Goal: Task Accomplishment & Management: Complete application form

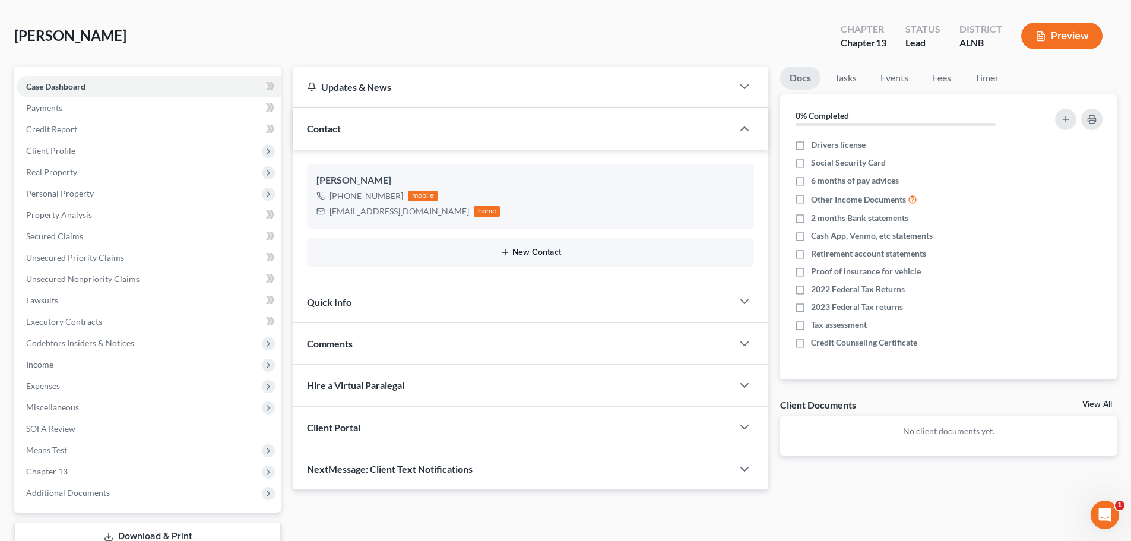
scroll to position [133, 0]
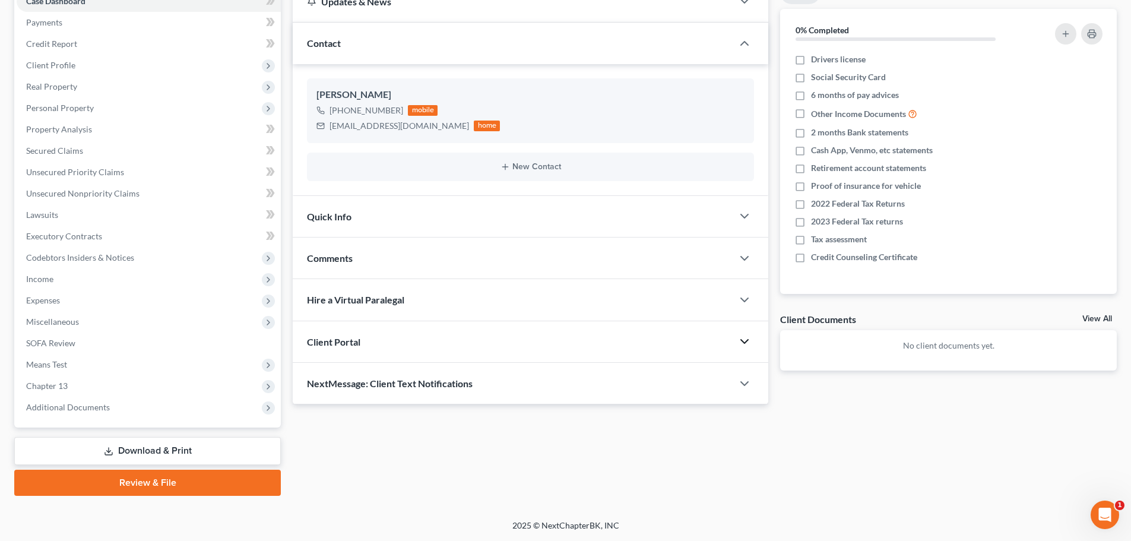
click at [744, 342] on icon "button" at bounding box center [744, 341] width 14 height 14
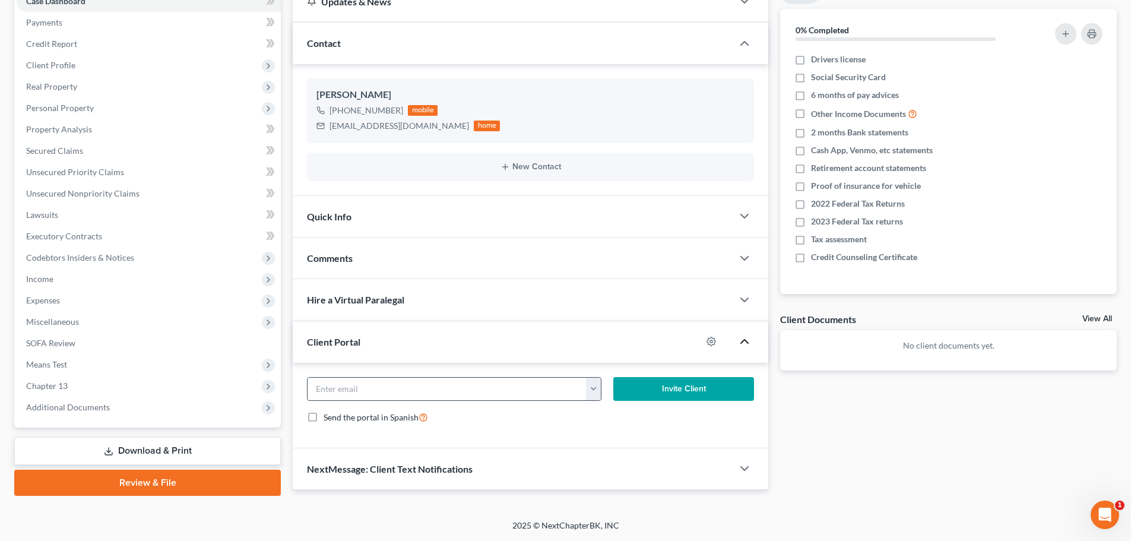
click at [594, 389] on button "button" at bounding box center [593, 389] width 15 height 23
click at [620, 417] on link "[EMAIL_ADDRESS][DOMAIN_NAME]" at bounding box center [667, 415] width 162 height 20
type input "[EMAIL_ADDRESS][DOMAIN_NAME]"
click at [688, 390] on button "Invite Client" at bounding box center [683, 389] width 141 height 24
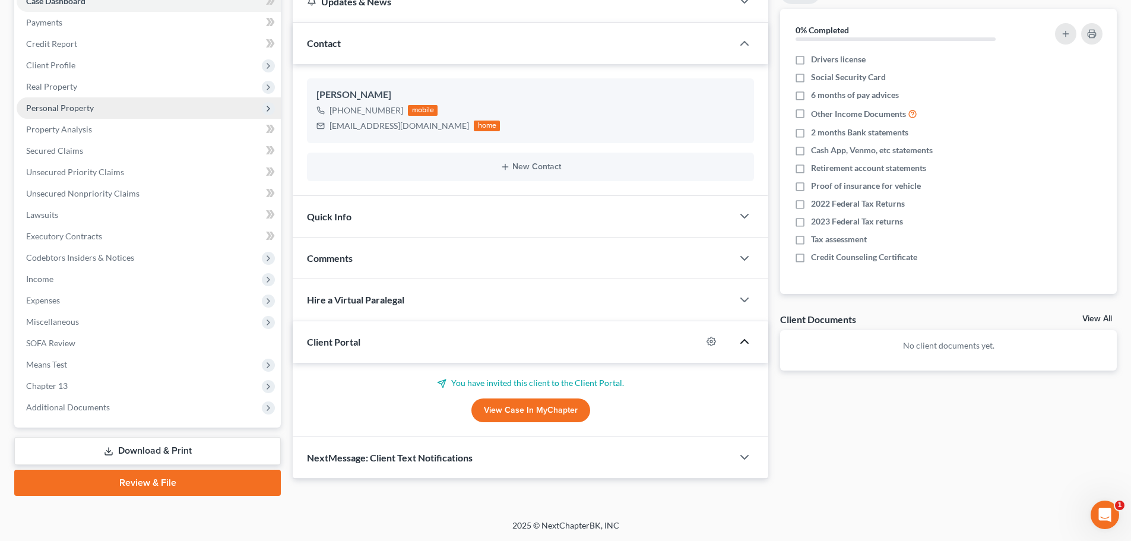
click at [98, 105] on span "Personal Property" at bounding box center [149, 107] width 264 height 21
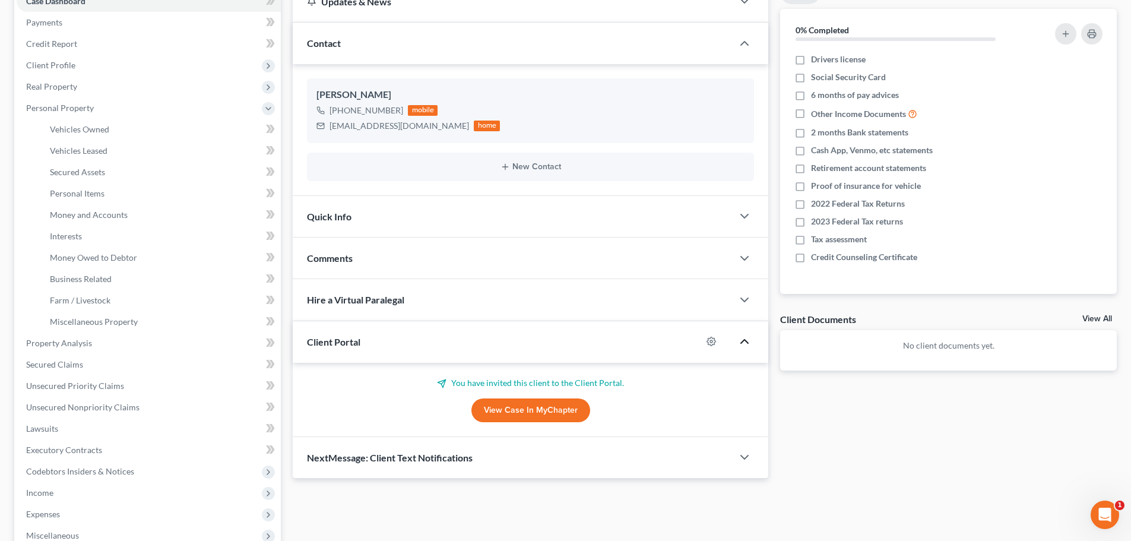
scroll to position [74, 0]
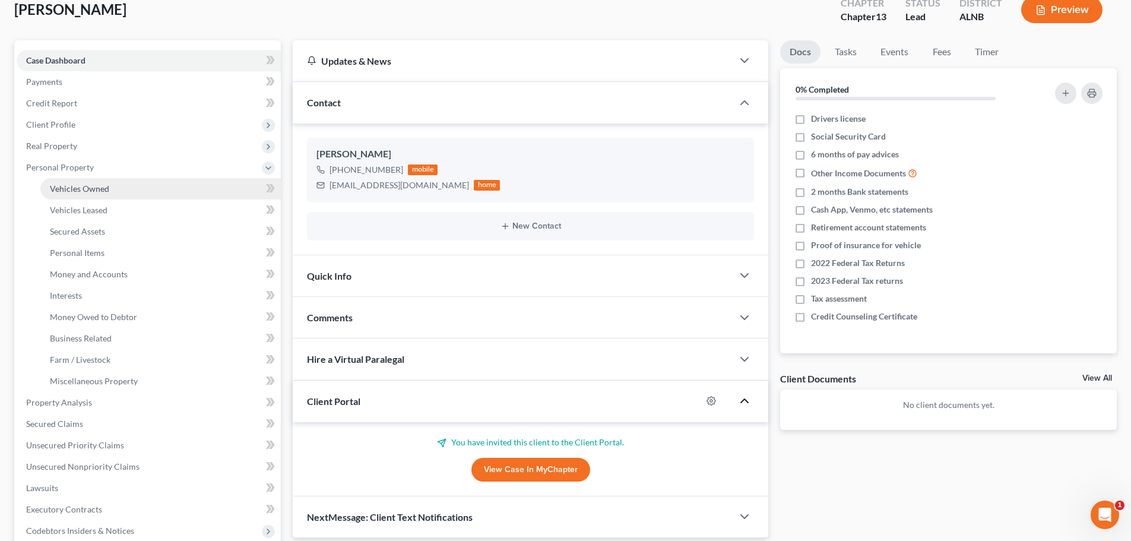
click at [87, 189] on span "Vehicles Owned" at bounding box center [79, 188] width 59 height 10
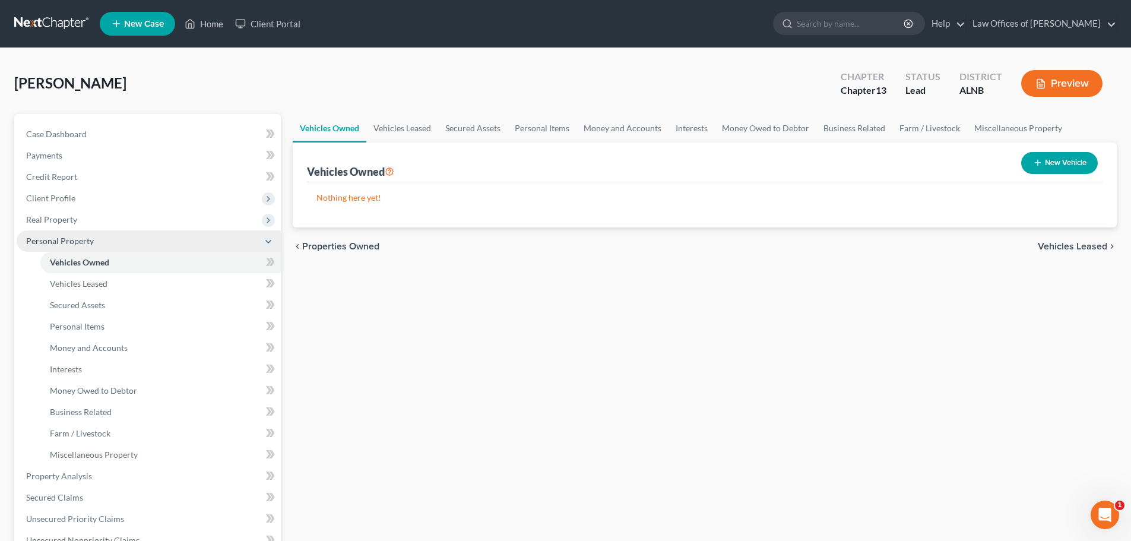
click at [265, 242] on icon at bounding box center [268, 241] width 9 height 9
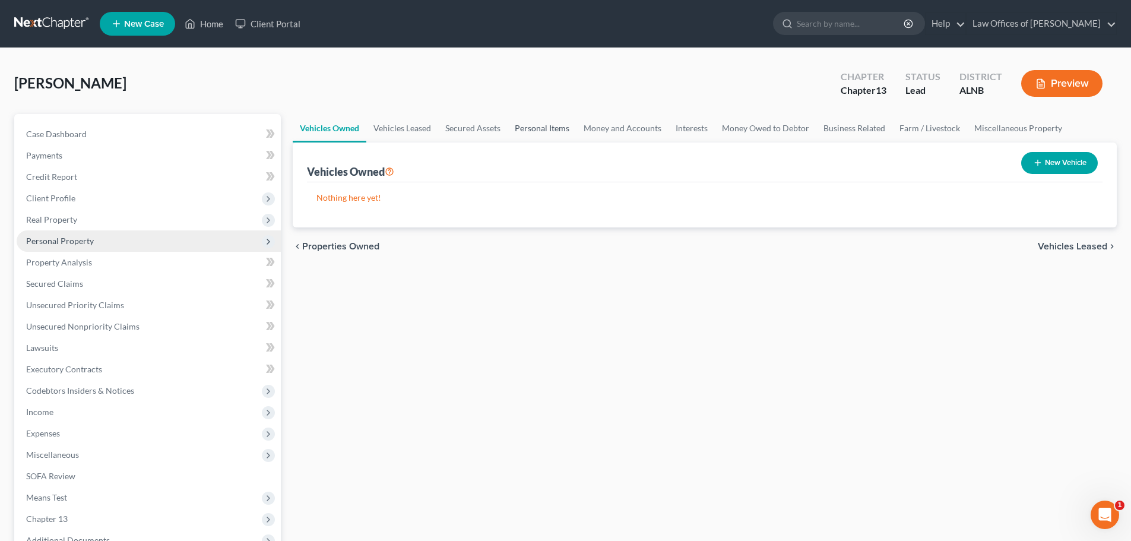
click at [563, 129] on link "Personal Items" at bounding box center [542, 128] width 69 height 28
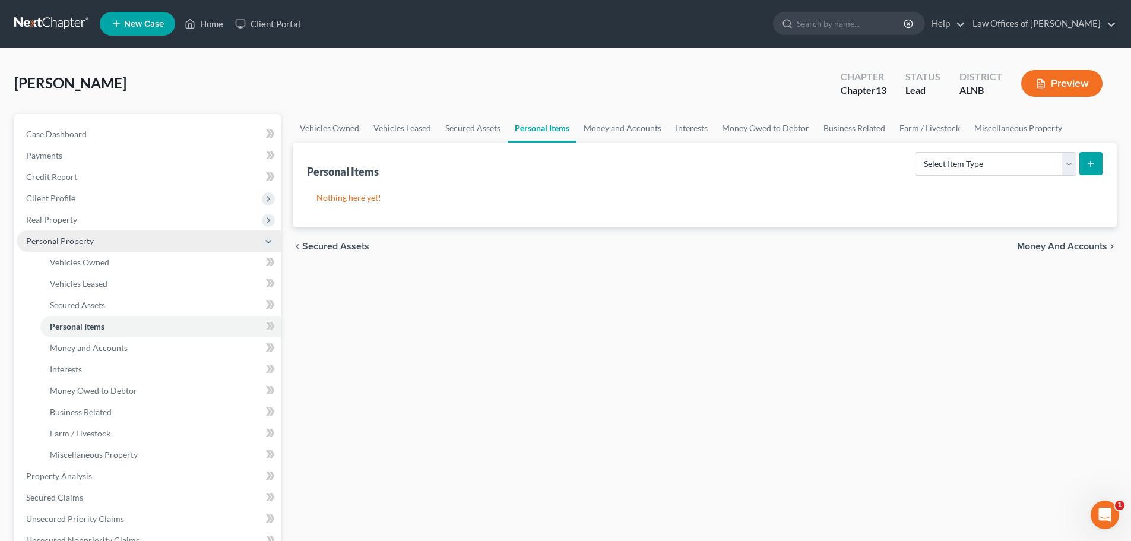
click at [1092, 162] on icon "submit" at bounding box center [1090, 163] width 9 height 9
click at [1067, 167] on select "Select Item Type Clothing (A/B: 11) Collectibles Of Value (A/B: 8) Electronics …" at bounding box center [995, 164] width 161 height 24
select select "clothing"
click at [917, 152] on select "Select Item Type Clothing (A/B: 11) Collectibles Of Value (A/B: 8) Electronics …" at bounding box center [995, 164] width 161 height 24
click at [1094, 154] on button "submit" at bounding box center [1090, 163] width 23 height 23
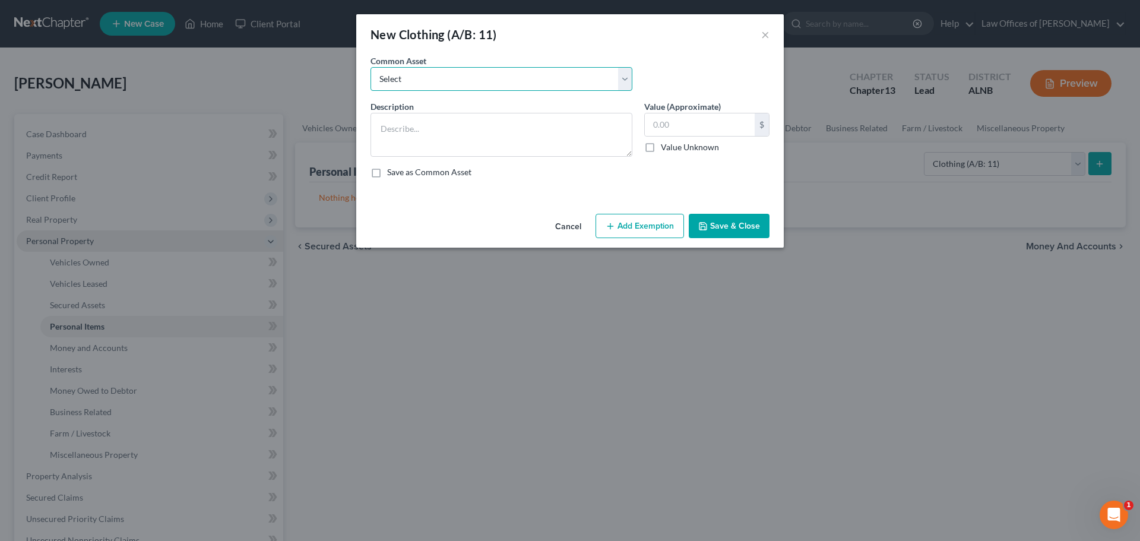
click at [626, 76] on select "Select Clothing and personal" at bounding box center [501, 79] width 262 height 24
select select "0"
click at [370, 67] on select "Select Clothing and personal" at bounding box center [501, 79] width 262 height 24
type textarea "Clothing and personal"
type input "300.00"
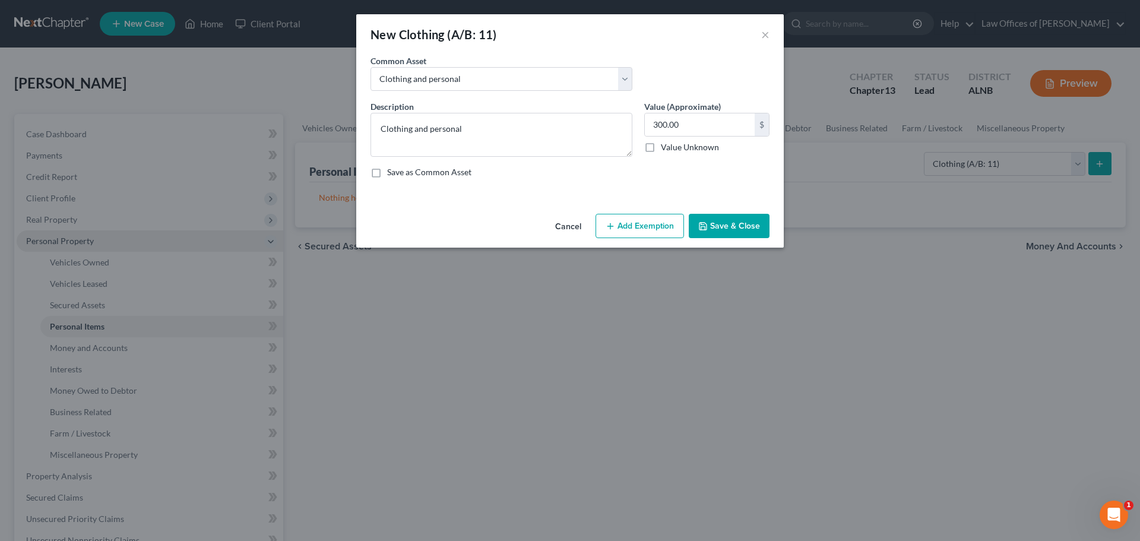
click at [563, 222] on button "Cancel" at bounding box center [568, 227] width 45 height 24
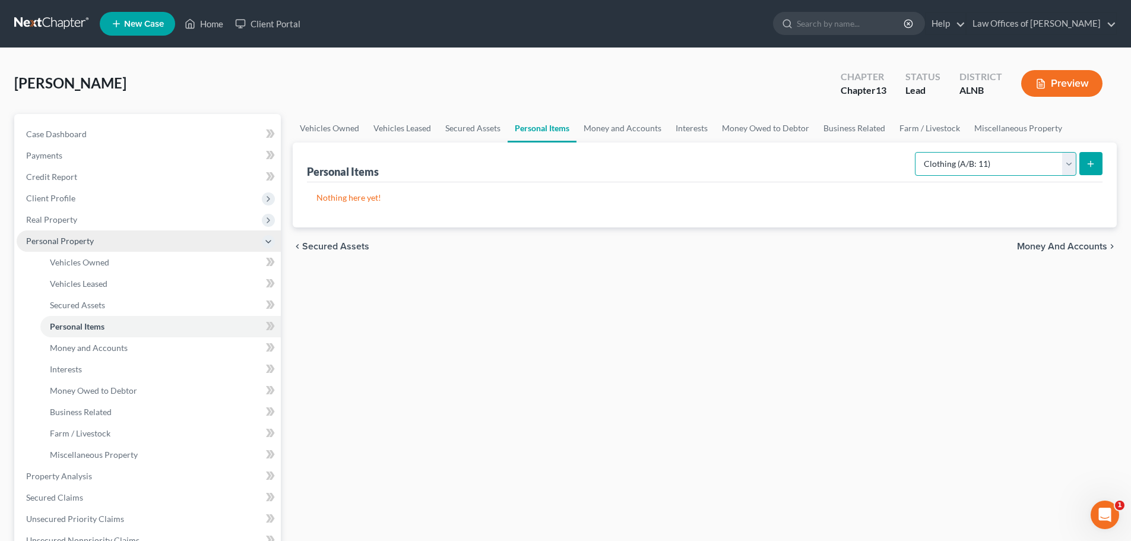
click at [1073, 162] on select "Select Item Type Clothing (A/B: 11) Collectibles Of Value (A/B: 8) Electronics …" at bounding box center [995, 164] width 161 height 24
click at [596, 126] on link "Money and Accounts" at bounding box center [622, 128] width 92 height 28
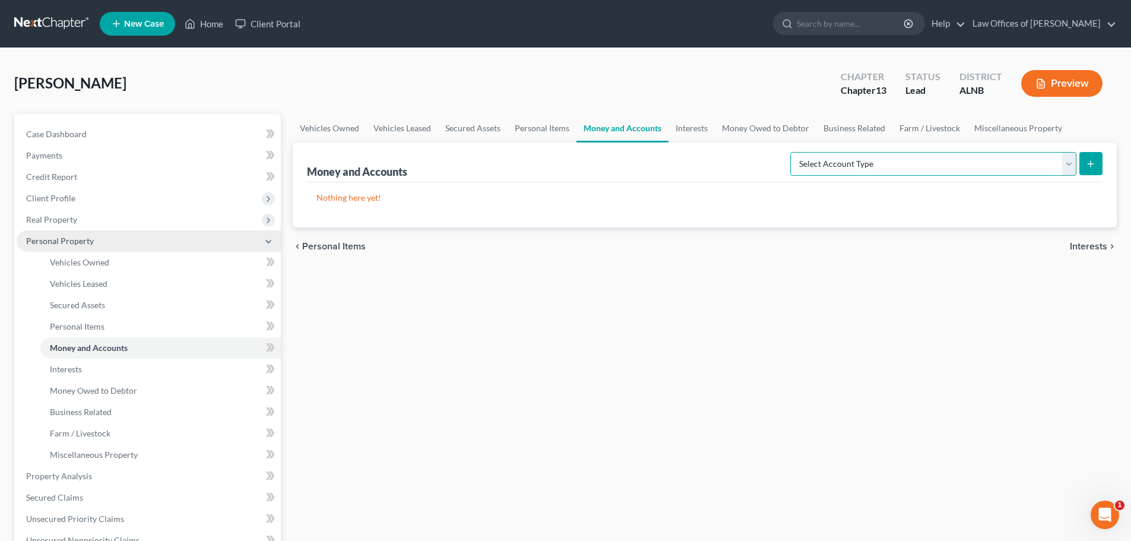
click at [1074, 162] on select "Select Account Type Brokerage (A/B: 18, SOFA: 20) Cash on Hand (A/B: 16) Certif…" at bounding box center [933, 164] width 286 height 24
click at [452, 56] on div "[PERSON_NAME] Upgraded Chapter Chapter 13 Status Lead District ALNB Preview Pet…" at bounding box center [565, 457] width 1131 height 818
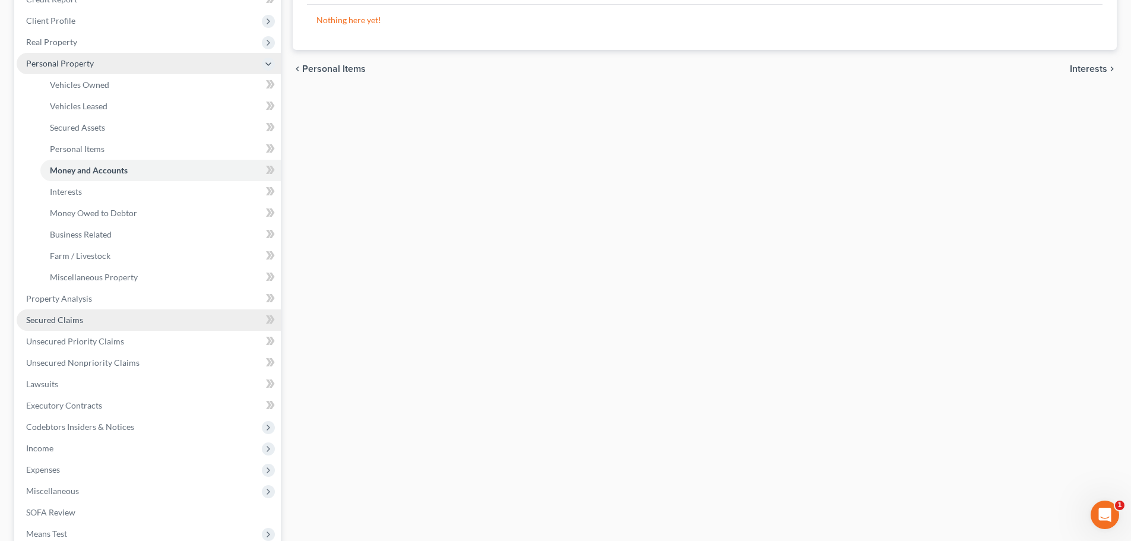
scroll to position [178, 0]
click at [266, 62] on polyline at bounding box center [268, 63] width 5 height 2
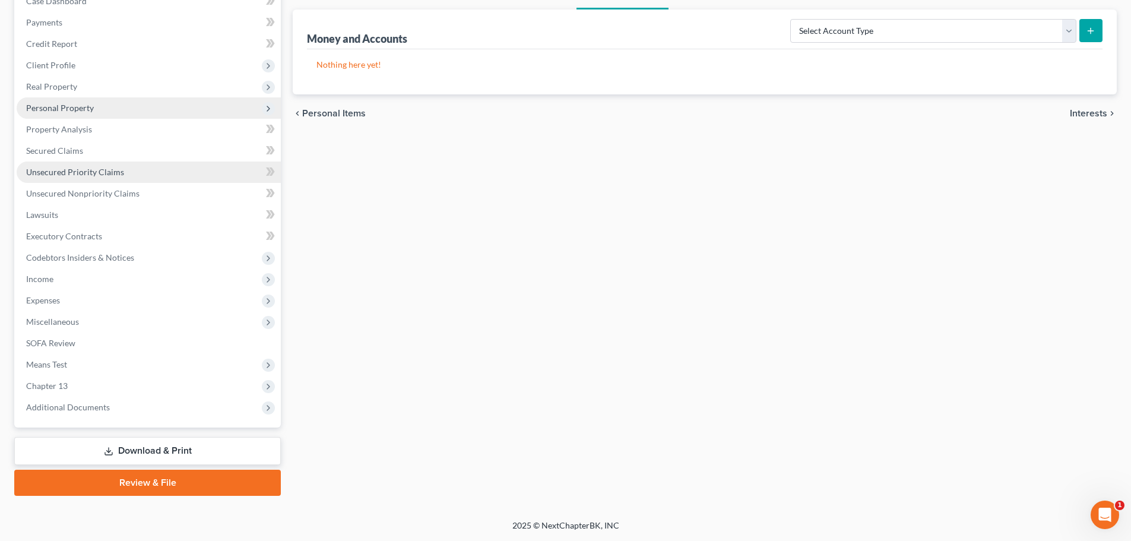
scroll to position [133, 0]
click at [167, 150] on link "Secured Claims" at bounding box center [149, 150] width 264 height 21
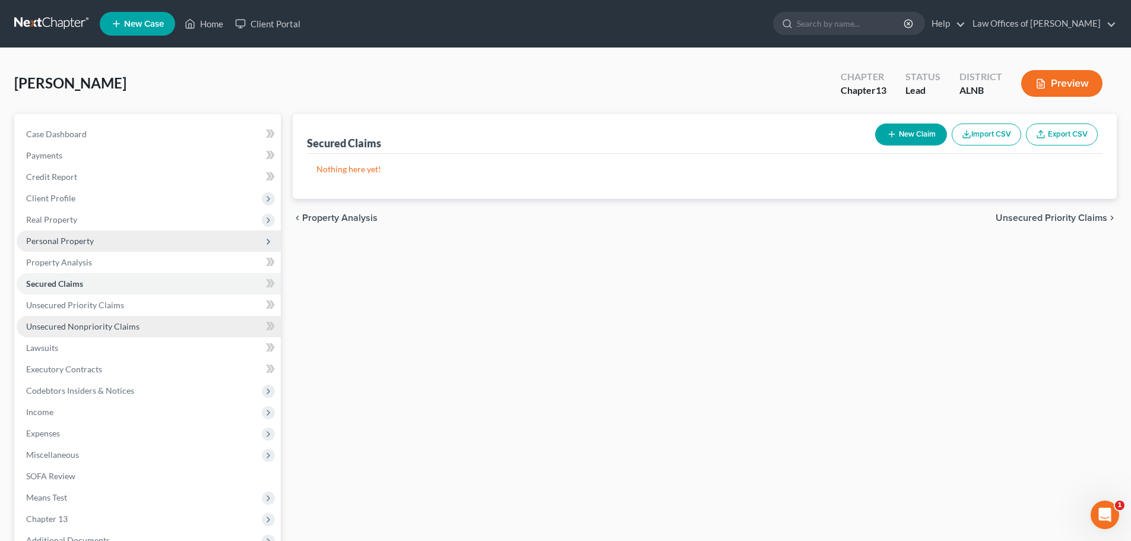
click at [138, 328] on link "Unsecured Nonpriority Claims" at bounding box center [149, 326] width 264 height 21
click at [915, 134] on button "New Claim" at bounding box center [911, 134] width 72 height 22
select select "0"
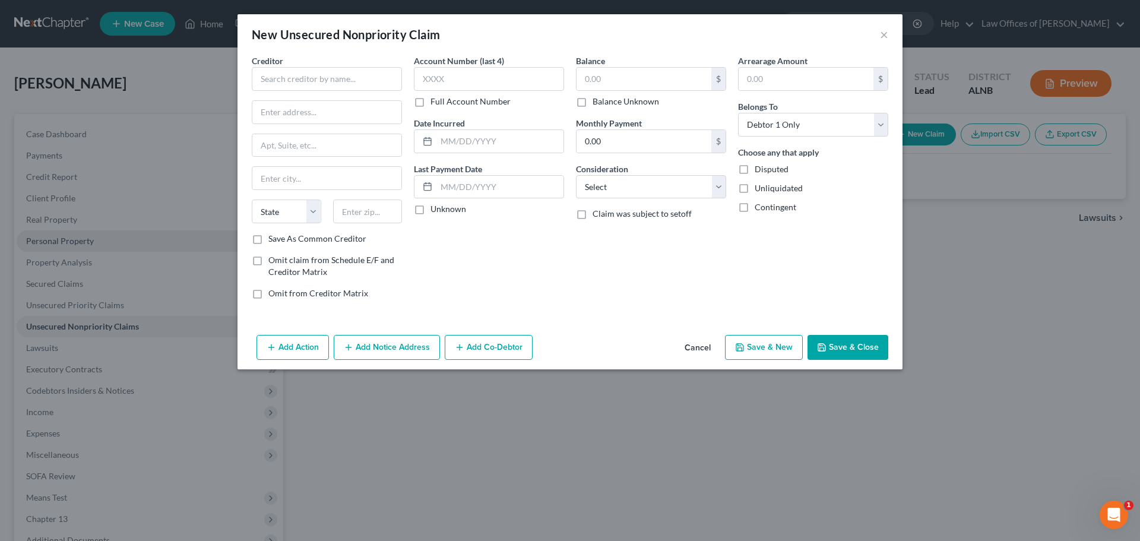
click at [692, 350] on button "Cancel" at bounding box center [697, 348] width 45 height 24
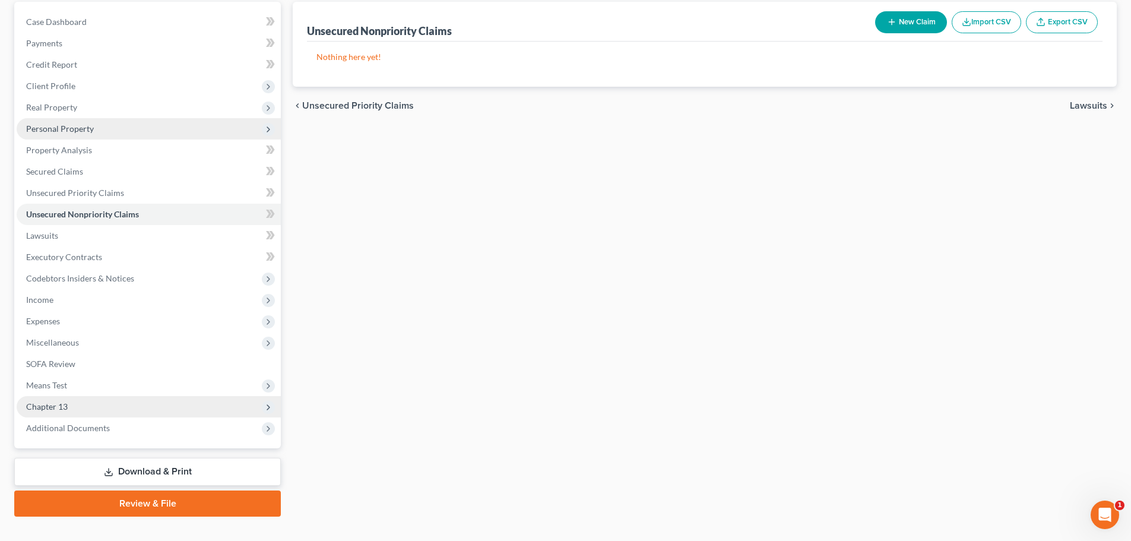
scroll to position [133, 0]
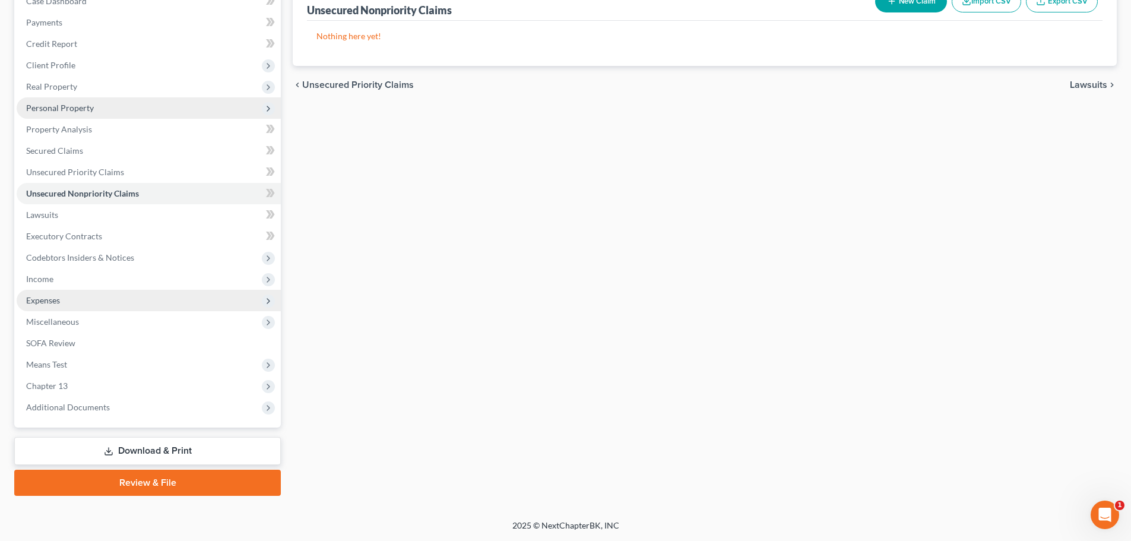
click at [128, 302] on span "Expenses" at bounding box center [149, 300] width 264 height 21
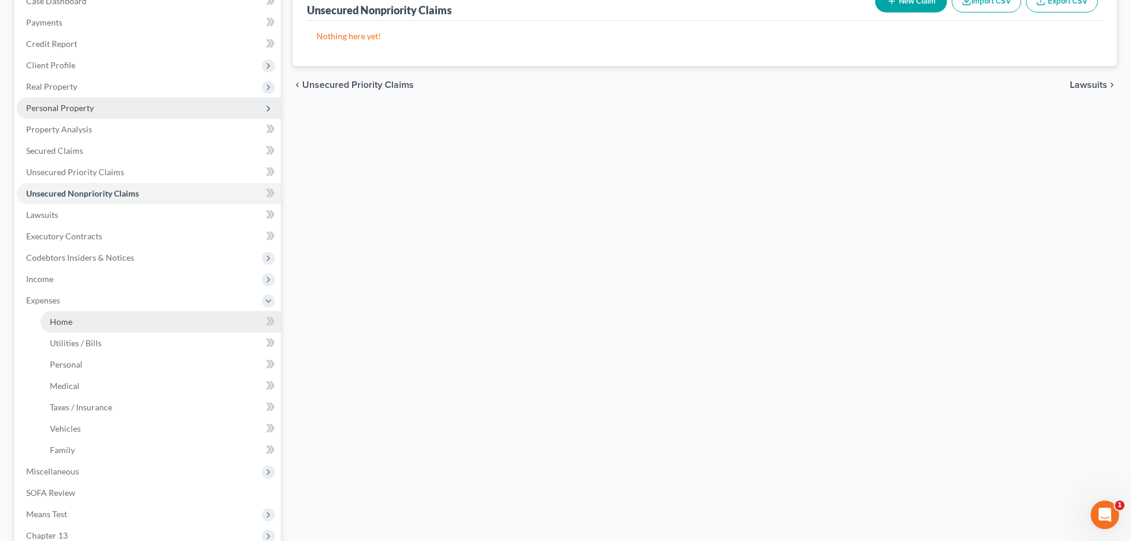
click at [115, 323] on link "Home" at bounding box center [160, 321] width 240 height 21
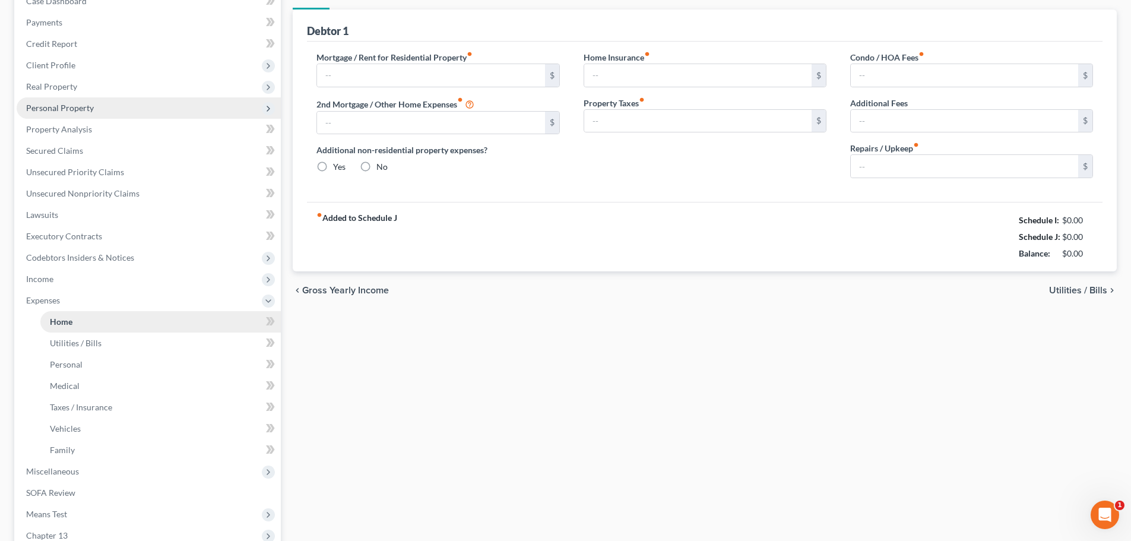
scroll to position [30, 0]
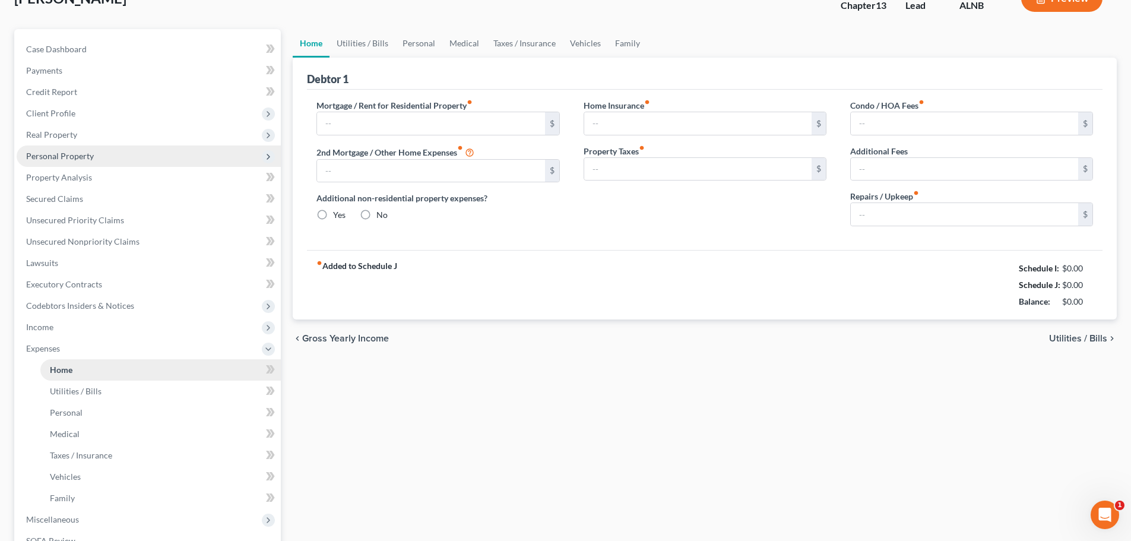
type input "0.00"
radio input "true"
type input "0.00"
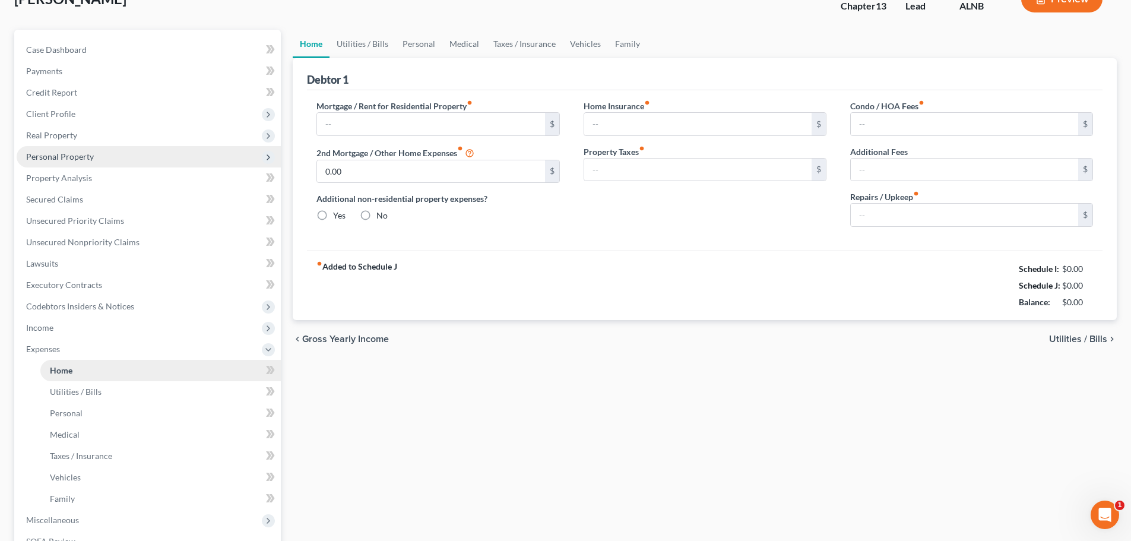
type input "0.00"
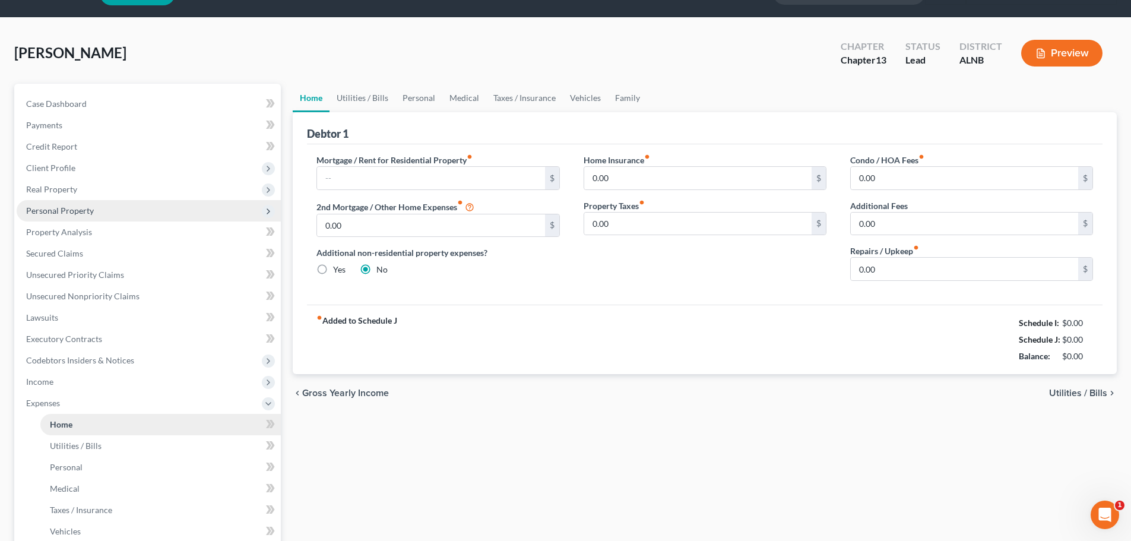
scroll to position [0, 0]
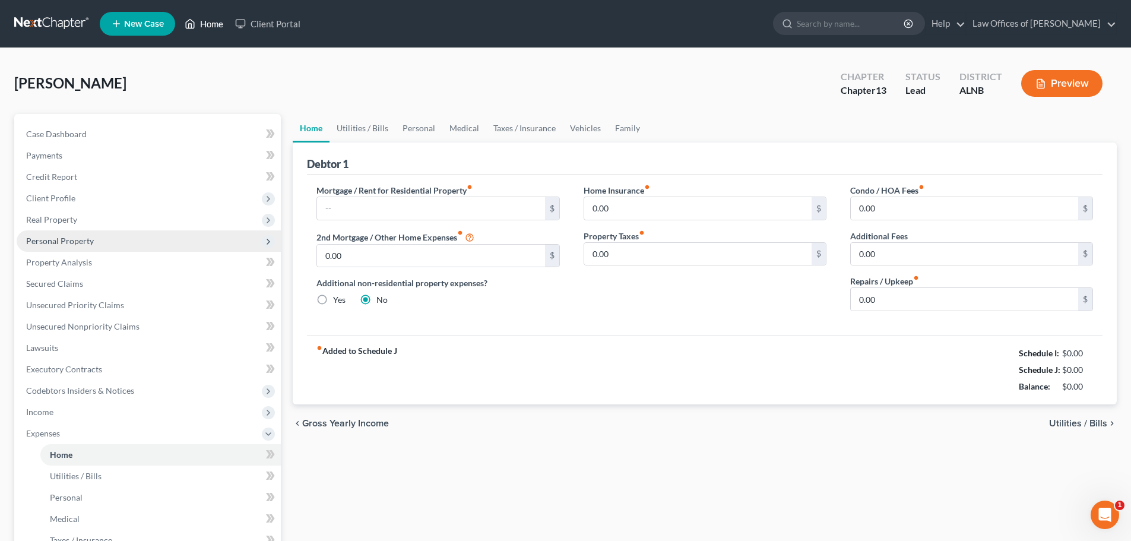
click at [218, 28] on link "Home" at bounding box center [204, 23] width 50 height 21
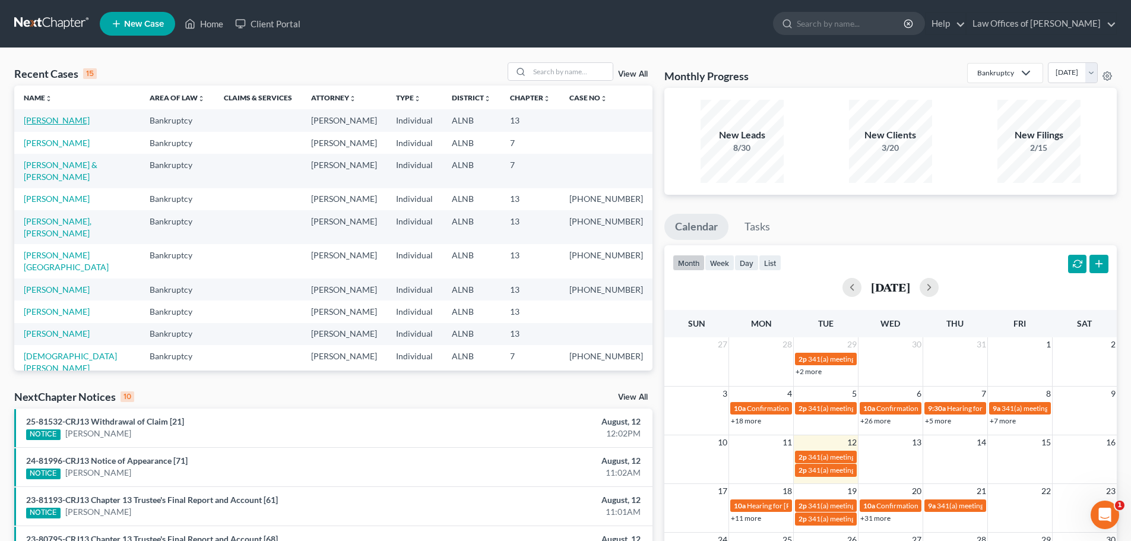
click at [71, 119] on link "[PERSON_NAME]" at bounding box center [57, 120] width 66 height 10
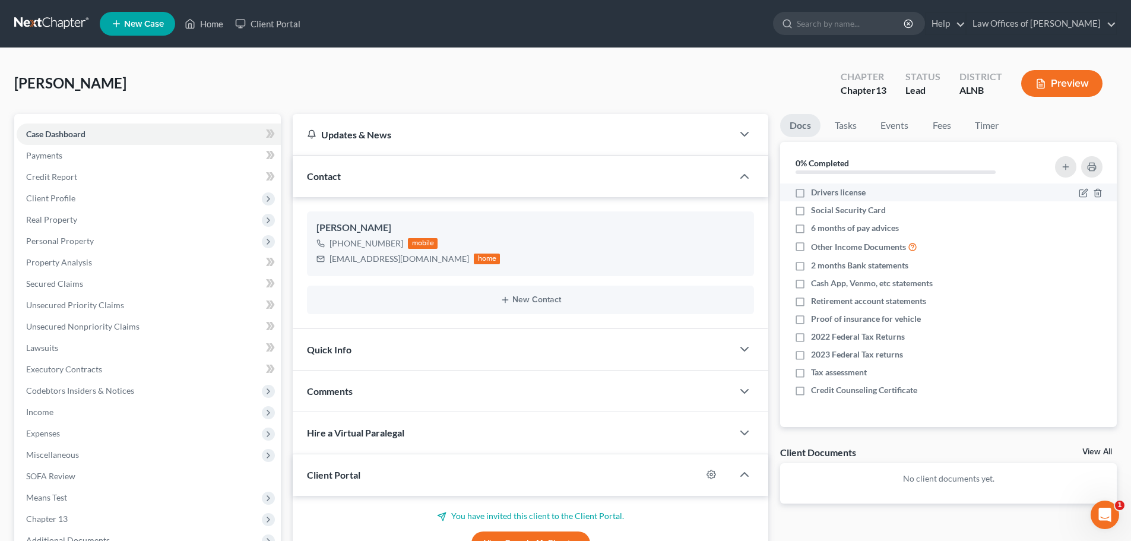
click at [811, 192] on label "Drivers license" at bounding box center [838, 192] width 55 height 12
click at [816, 192] on input "Drivers license" at bounding box center [820, 190] width 8 height 8
checkbox input "true"
click at [156, 22] on span "New Case" at bounding box center [144, 24] width 40 height 9
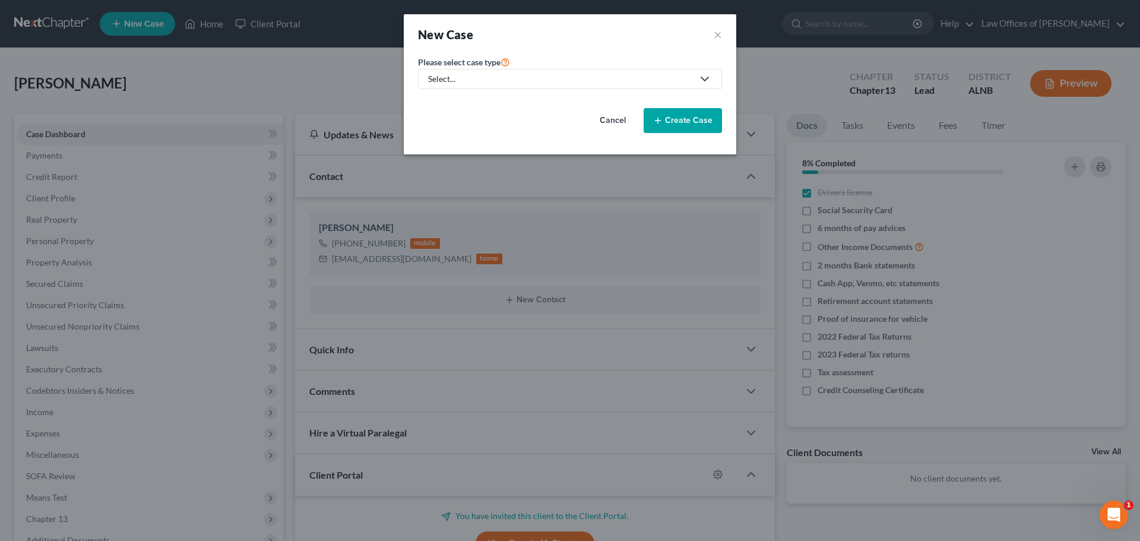
click at [706, 75] on icon at bounding box center [705, 79] width 14 height 14
click at [465, 100] on div "Bankruptcy" at bounding box center [450, 103] width 43 height 12
select select "1"
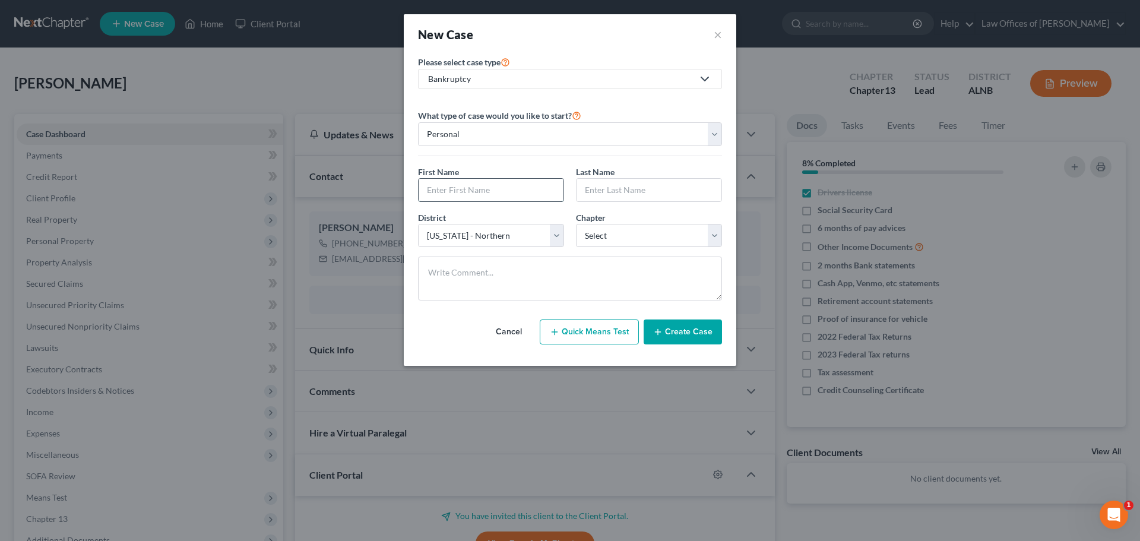
click at [513, 195] on input "text" at bounding box center [491, 190] width 145 height 23
type input "[PERSON_NAME]"
click at [715, 237] on select "Select 7 11 12 13" at bounding box center [649, 236] width 146 height 24
select select "3"
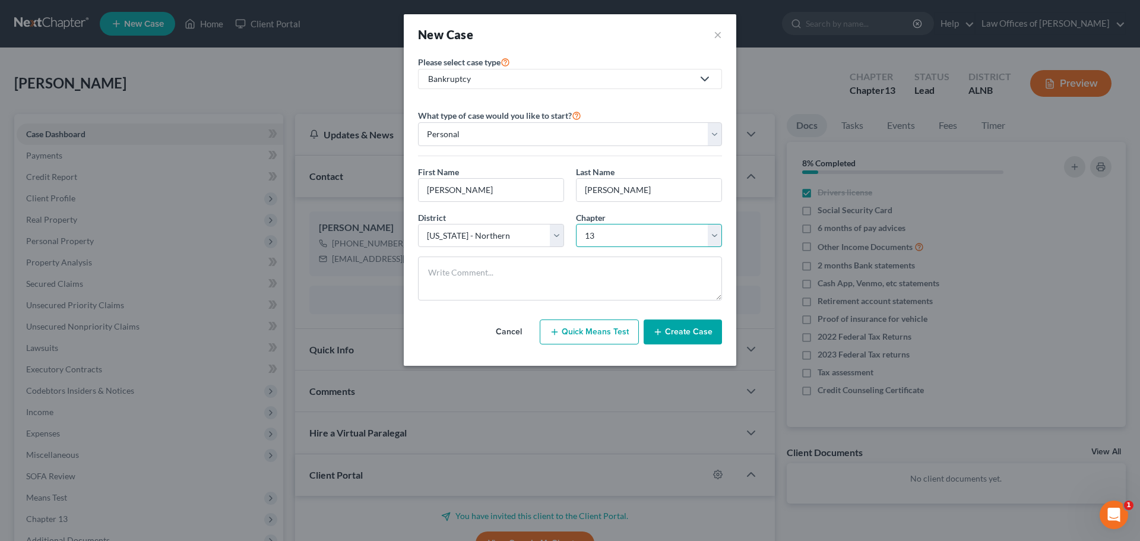
click at [576, 224] on select "Select 7 11 12 13" at bounding box center [649, 236] width 146 height 24
click at [447, 192] on input "[PERSON_NAME]" at bounding box center [491, 190] width 145 height 23
type input "T"
type input "[PERSON_NAME]"
click at [689, 331] on button "Create Case" at bounding box center [683, 331] width 78 height 25
